Goal: Task Accomplishment & Management: Manage account settings

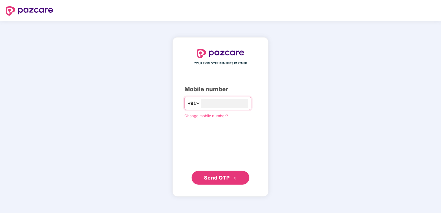
type input "**********"
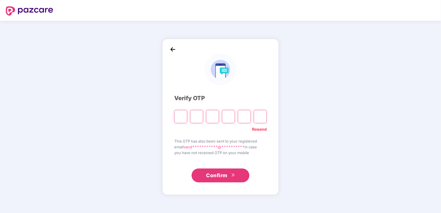
type input "*"
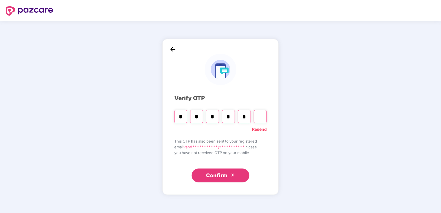
type input "*"
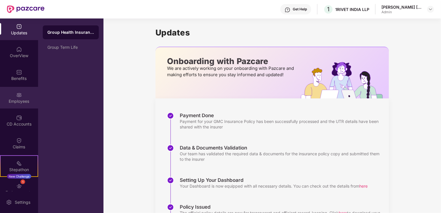
click at [17, 105] on div "Employees" at bounding box center [19, 98] width 38 height 22
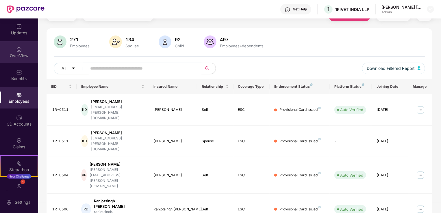
click at [19, 53] on div "OverView" at bounding box center [19, 56] width 38 height 6
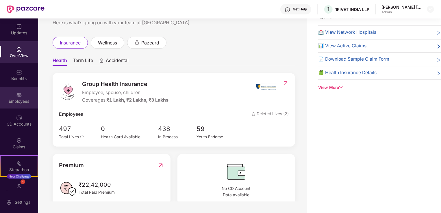
click at [20, 95] on img at bounding box center [19, 95] width 6 height 6
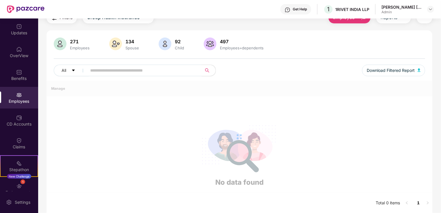
scroll to position [29, 0]
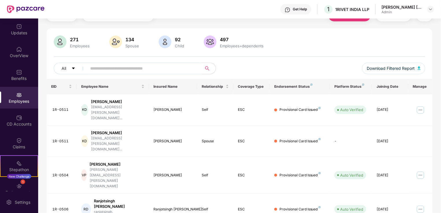
click at [174, 70] on input "text" at bounding box center [142, 68] width 104 height 9
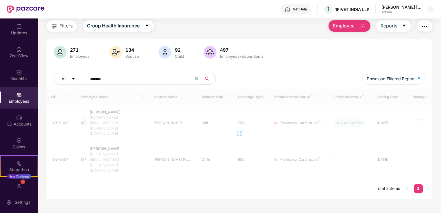
scroll to position [18, 0]
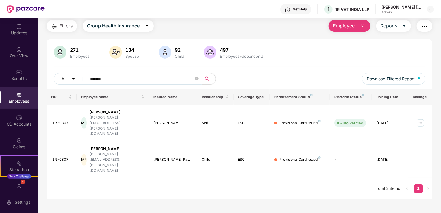
type input "*******"
click at [290, 52] on div "271 Employees 134 Spouse 92 Child 497 Employees+dependents" at bounding box center [239, 53] width 371 height 14
